Goal: Task Accomplishment & Management: Use online tool/utility

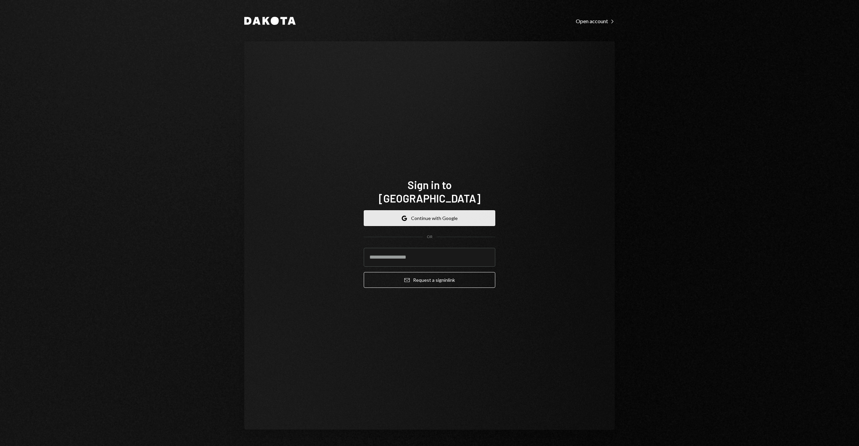
click at [453, 210] on button "Google Continue with Google" at bounding box center [430, 218] width 132 height 16
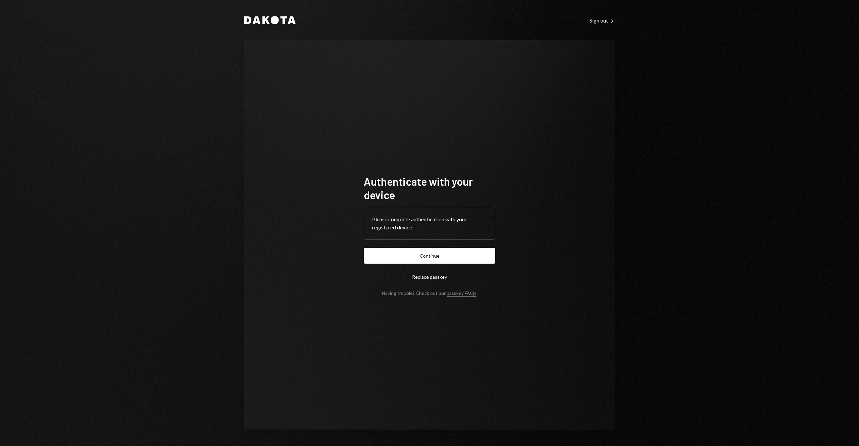
click at [441, 256] on button "Continue" at bounding box center [430, 256] width 132 height 16
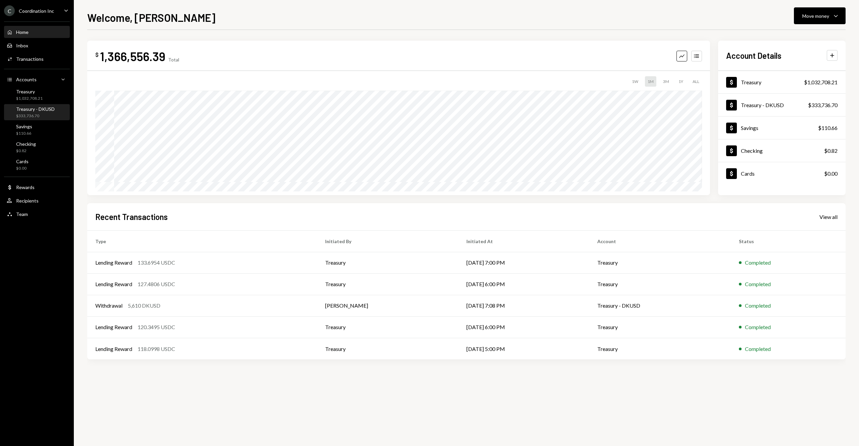
click at [28, 108] on div "Treasury - DKUSD" at bounding box center [35, 109] width 39 height 6
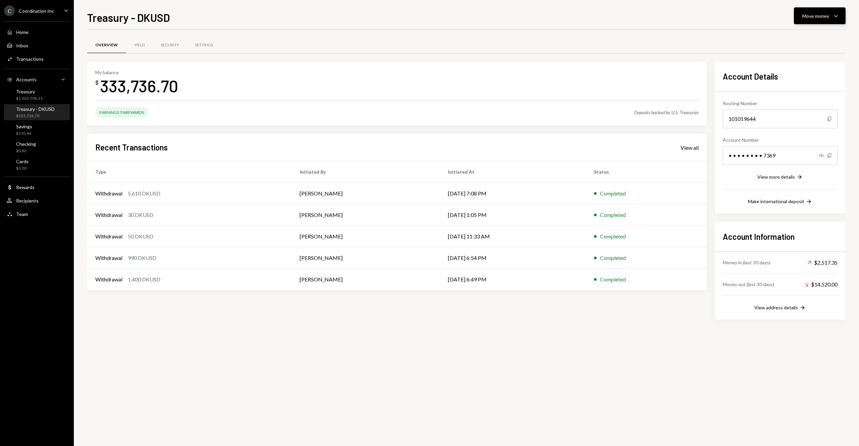
click at [812, 19] on div "Move money Caret Down" at bounding box center [820, 16] width 35 height 8
click at [796, 48] on div "Transfer" at bounding box center [814, 51] width 49 height 7
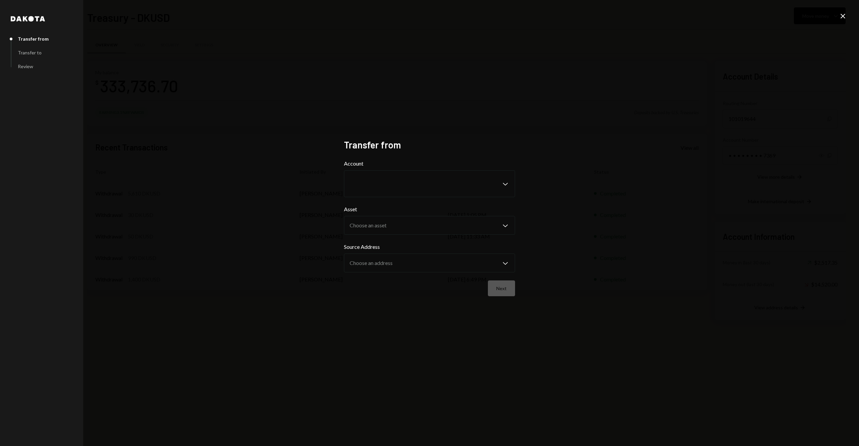
click at [797, 43] on div "Dakota Transfer from Transfer to Review Transfer from Account Chevron Down Asse…" at bounding box center [429, 223] width 859 height 446
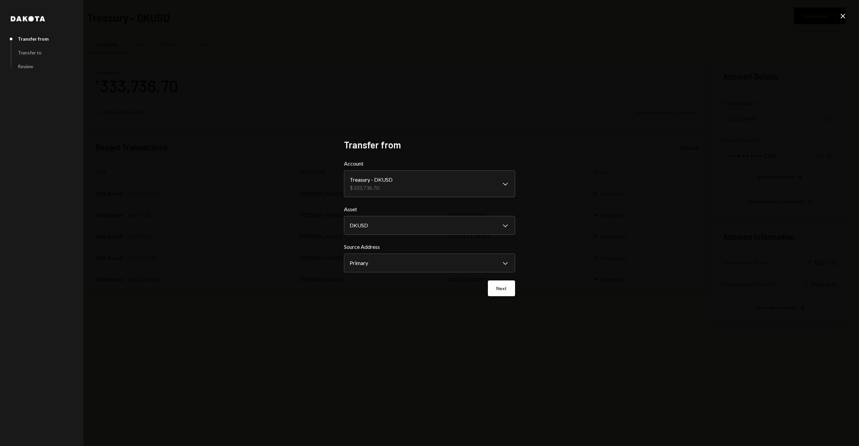
click at [842, 18] on icon "Close" at bounding box center [843, 16] width 8 height 8
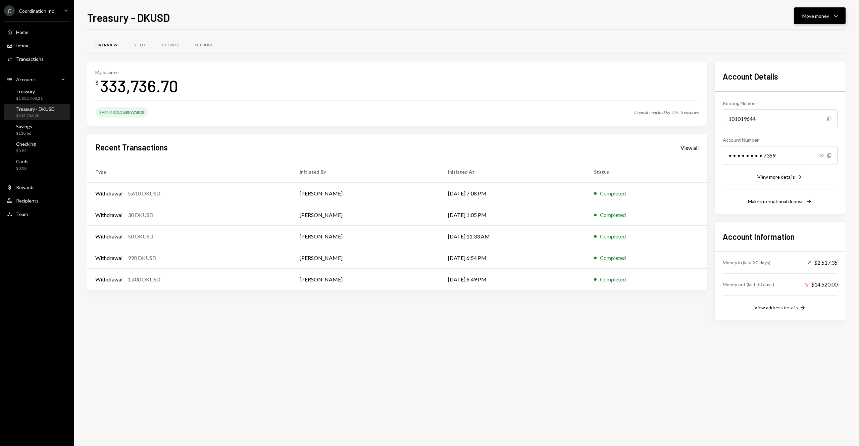
click at [836, 20] on button "Move money Caret Down" at bounding box center [820, 15] width 52 height 17
click at [813, 34] on div "Send" at bounding box center [814, 36] width 49 height 7
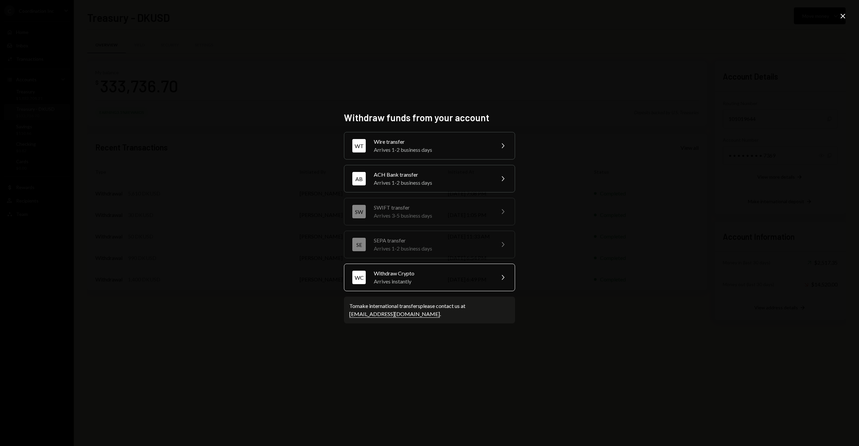
click at [415, 284] on div "Arrives instantly" at bounding box center [432, 281] width 117 height 8
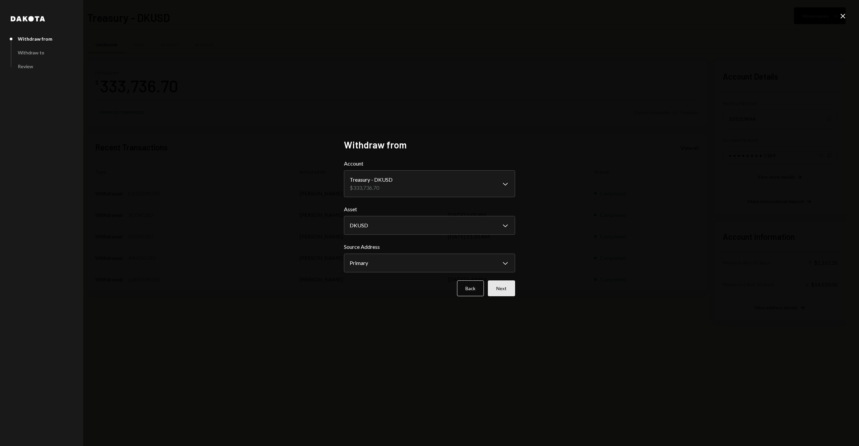
click at [508, 287] on button "Next" at bounding box center [501, 288] width 27 height 16
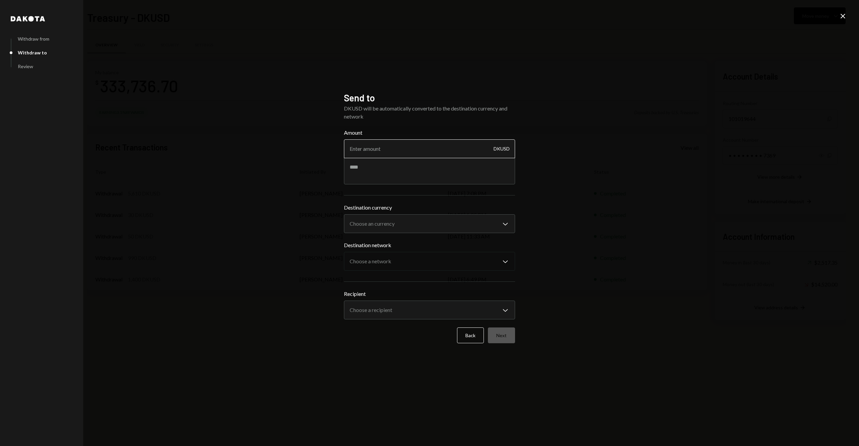
click at [449, 146] on input "Amount" at bounding box center [429, 148] width 171 height 19
type input "440"
type textarea "**********"
click at [436, 218] on body "C Coordination Inc Caret Down Home Home Inbox Inbox Activities Transactions Acc…" at bounding box center [429, 223] width 859 height 446
select select "****"
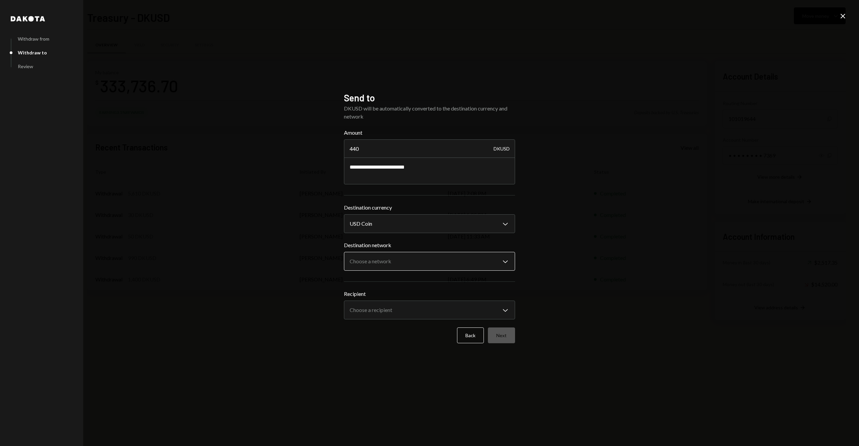
click at [405, 259] on body "C Coordination Inc Caret Down Home Home Inbox Inbox Activities Transactions Acc…" at bounding box center [429, 223] width 859 height 446
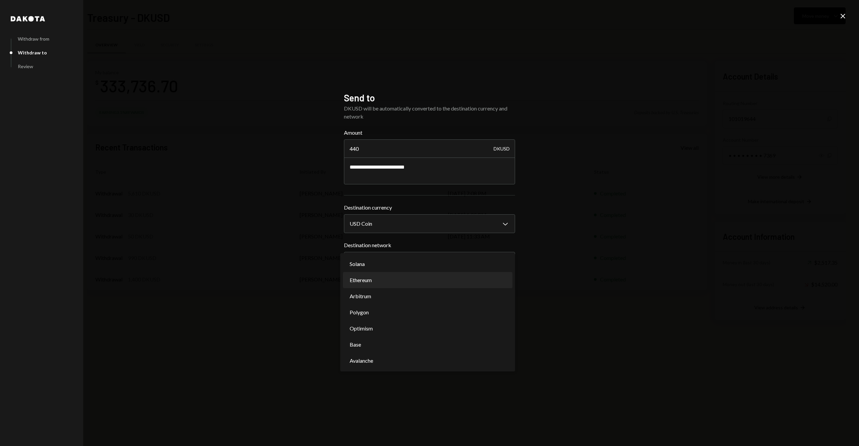
select select "**********"
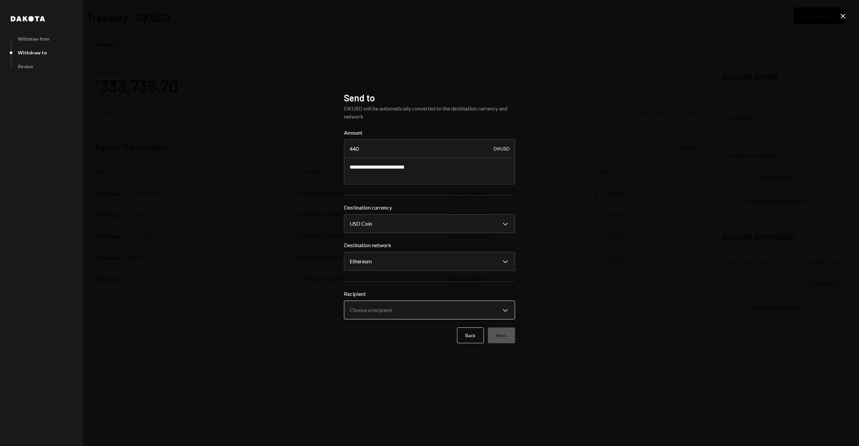
click at [388, 310] on body "C Coordination Inc Caret Down Home Home Inbox Inbox Activities Transactions Acc…" at bounding box center [429, 223] width 859 height 446
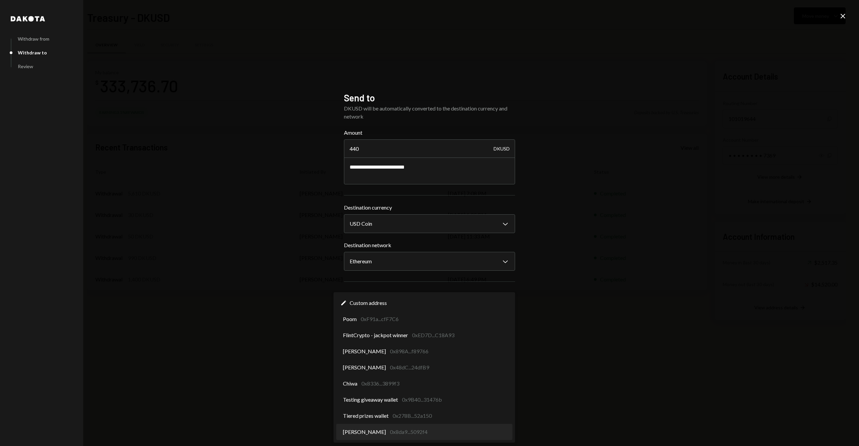
select select "**********"
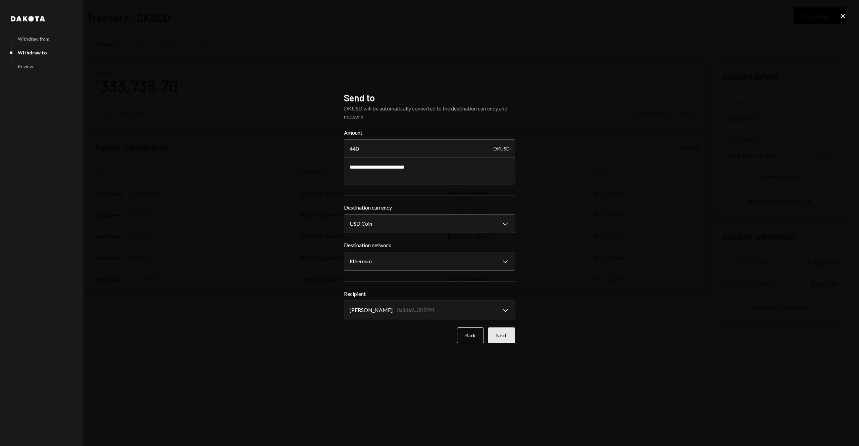
click at [503, 337] on button "Next" at bounding box center [501, 335] width 27 height 16
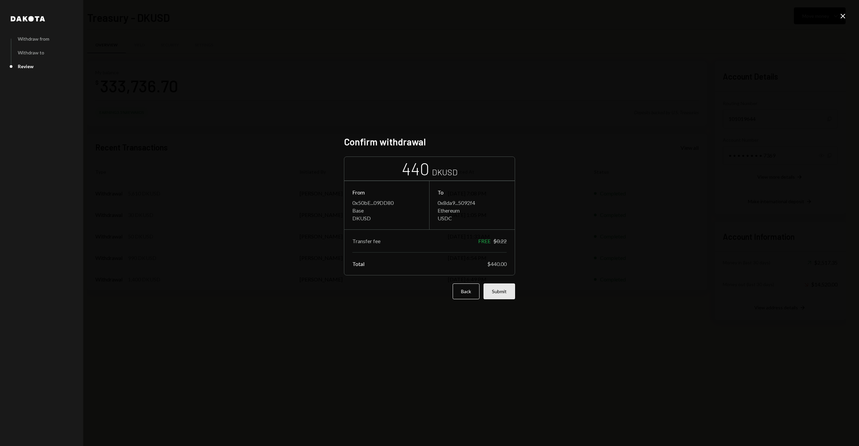
click at [503, 299] on button "Submit" at bounding box center [500, 291] width 32 height 16
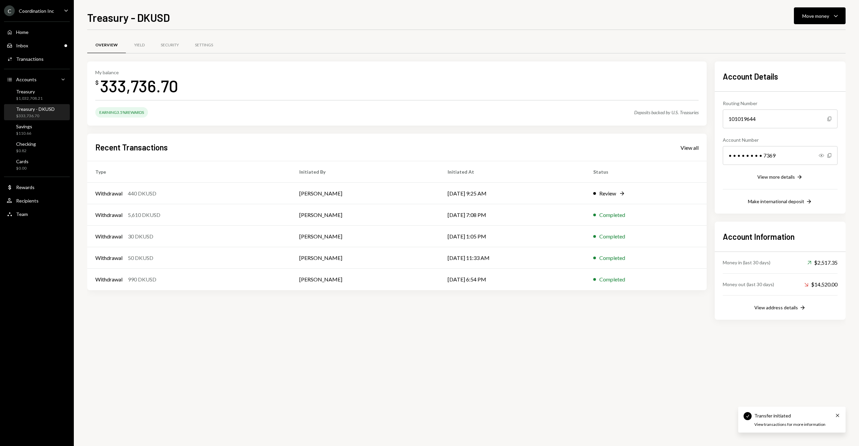
click at [592, 65] on div "My balance $ 333,736.70 Earning 3.5% Rewards Deposits backed by [DEMOGRAPHIC_DA…" at bounding box center [397, 93] width 620 height 64
